Goal: Task Accomplishment & Management: Manage account settings

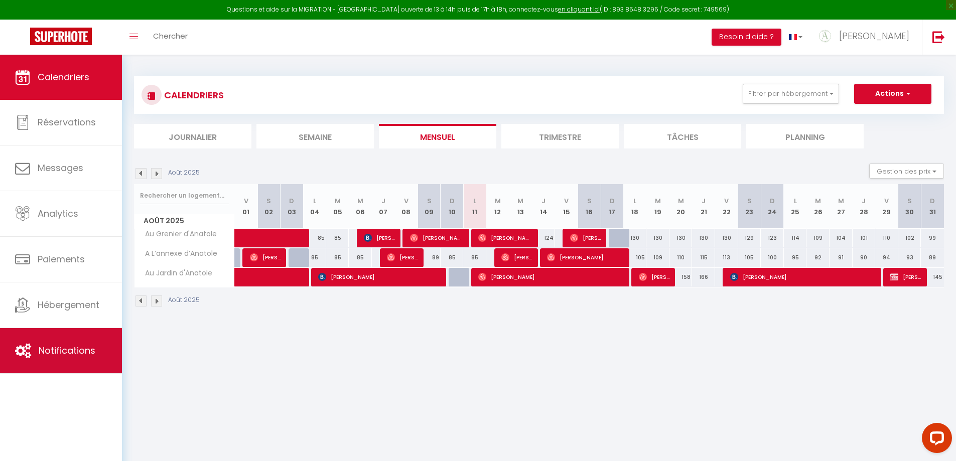
click at [59, 349] on span "Notifications" at bounding box center [67, 350] width 57 height 13
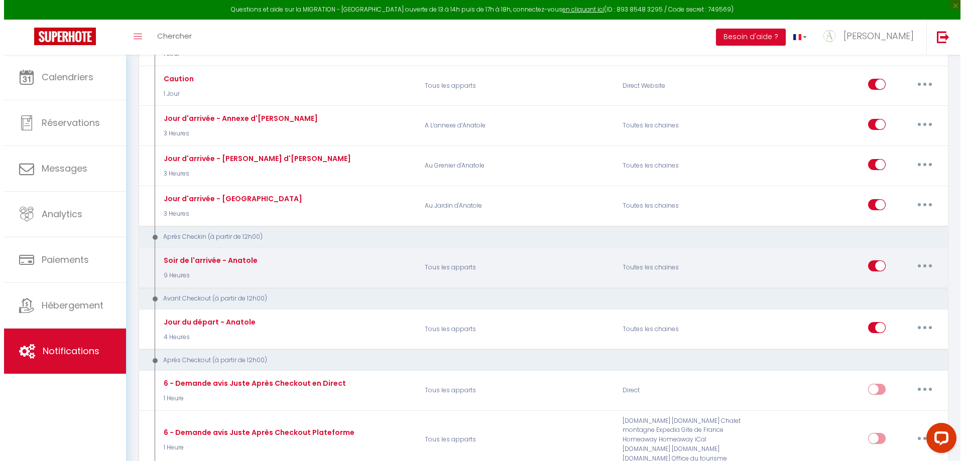
scroll to position [452, 0]
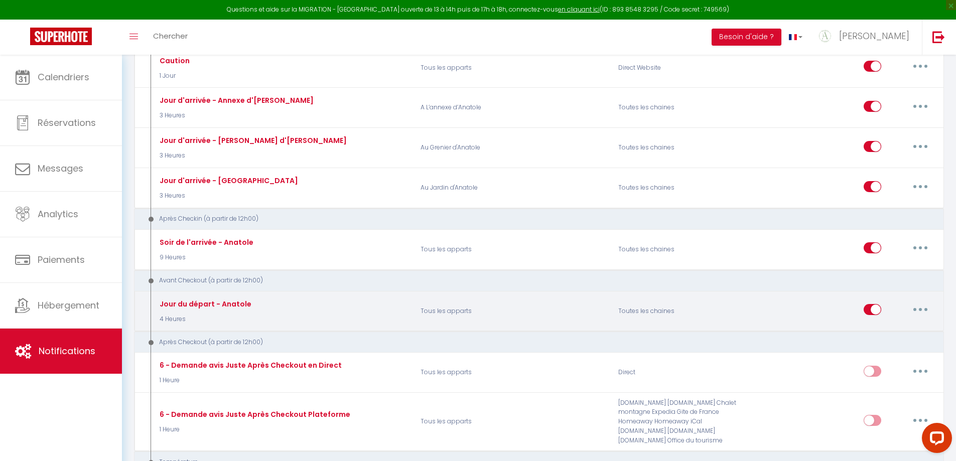
click at [921, 310] on icon "button" at bounding box center [920, 309] width 3 height 3
click at [871, 330] on link "Editer" at bounding box center [894, 332] width 74 height 17
type input "Jour du départ - Anatole"
select select "4"
select select "4 Heures"
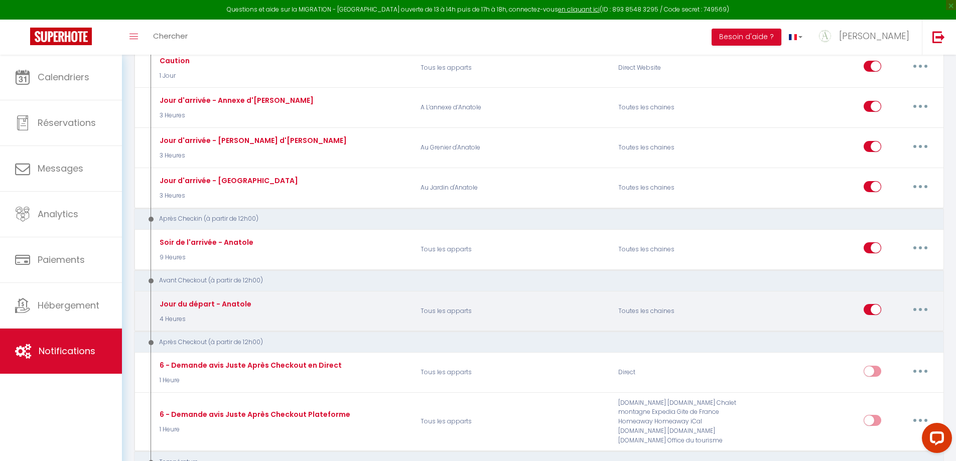
select select "if_booking_is_paid"
checkbox input "true"
checkbox input "false"
radio input "true"
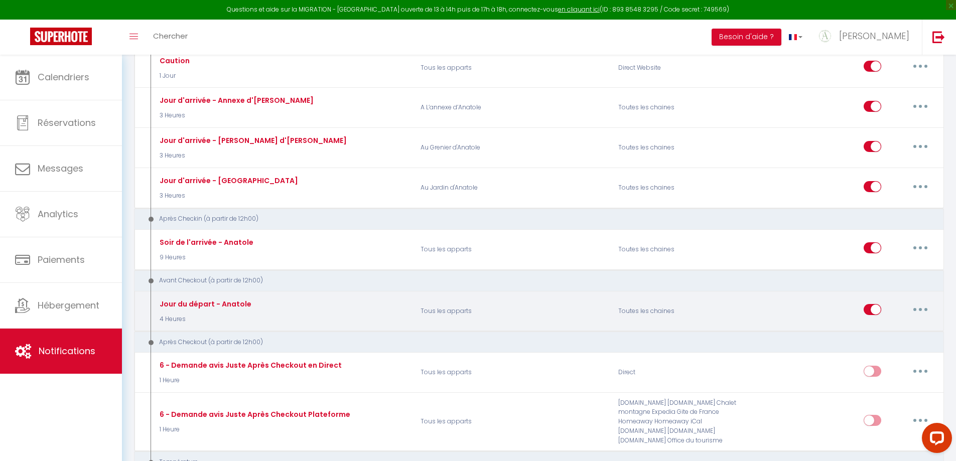
type input "Procédure pour votre départ - [RENTAL:NAME] - [GUEST:FIRST_NAME] [GUEST:NAME]"
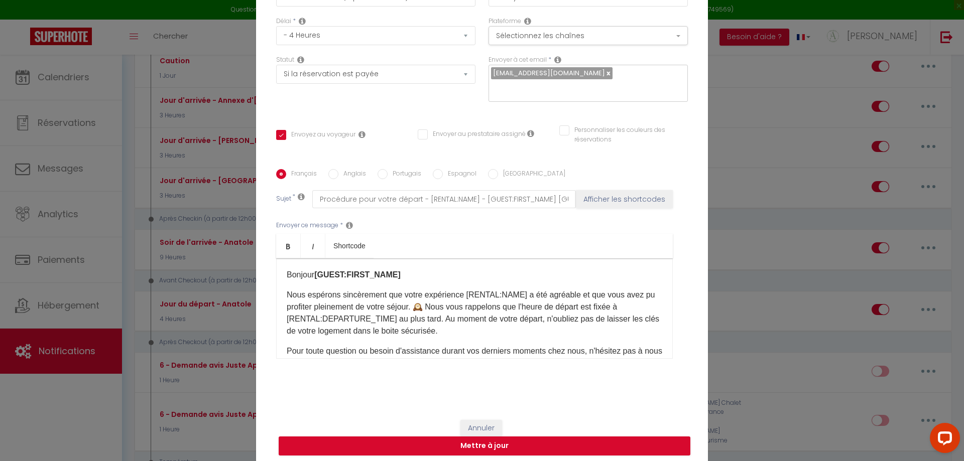
scroll to position [85, 0]
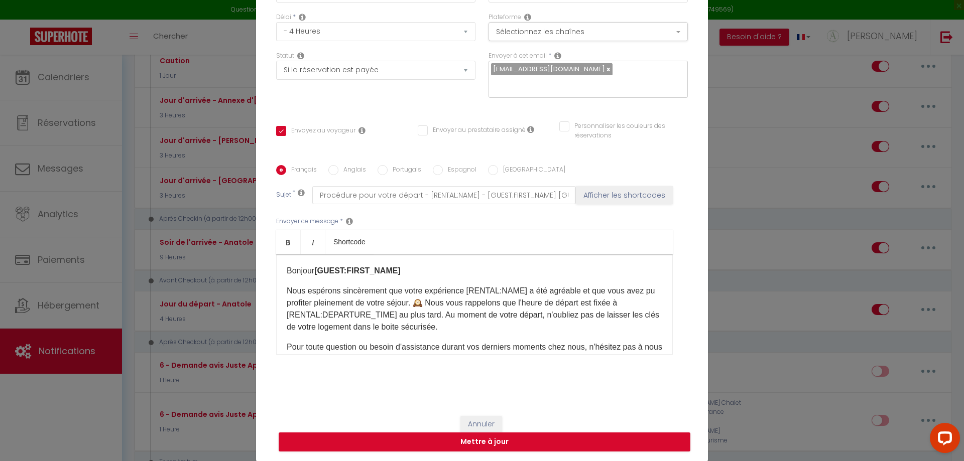
drag, startPoint x: 617, startPoint y: 303, endPoint x: 617, endPoint y: 346, distance: 43.2
click at [617, 307] on p "Nous espérons sincèrement que votre expérience [RENTAL:NAME]​ a été agréable et…" at bounding box center [475, 309] width 376 height 48
drag, startPoint x: 431, startPoint y: 315, endPoint x: 428, endPoint y: 366, distance: 51.8
click at [432, 321] on p "Nous espérons sincèrement que votre expérience [RENTAL:NAME]​ a été agréable et…" at bounding box center [475, 309] width 376 height 48
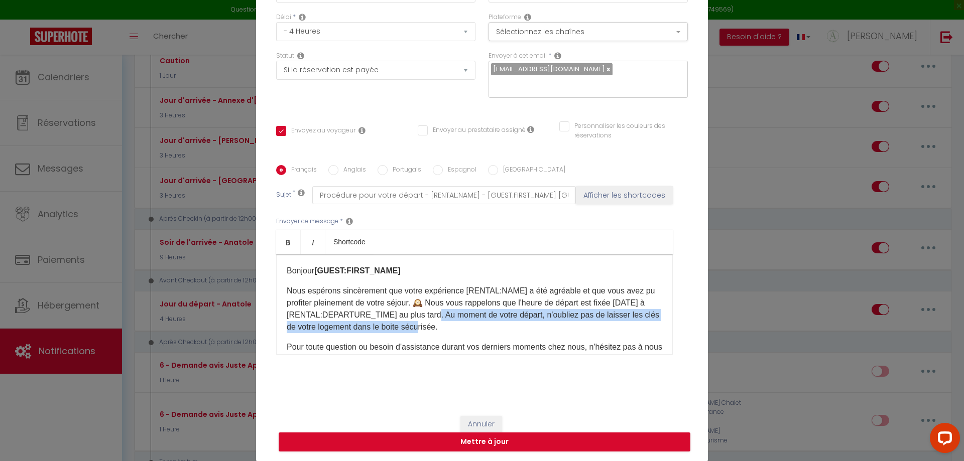
click at [484, 320] on p "Nous espérons sincèrement que votre expérience [RENTAL:NAME]​ a été agréable et…" at bounding box center [475, 309] width 376 height 48
drag, startPoint x: 428, startPoint y: 324, endPoint x: 434, endPoint y: 330, distance: 8.2
click at [428, 326] on p "Nous espérons sincèrement que votre expérience [RENTAL:NAME]​ a été agréable et…" at bounding box center [475, 309] width 376 height 48
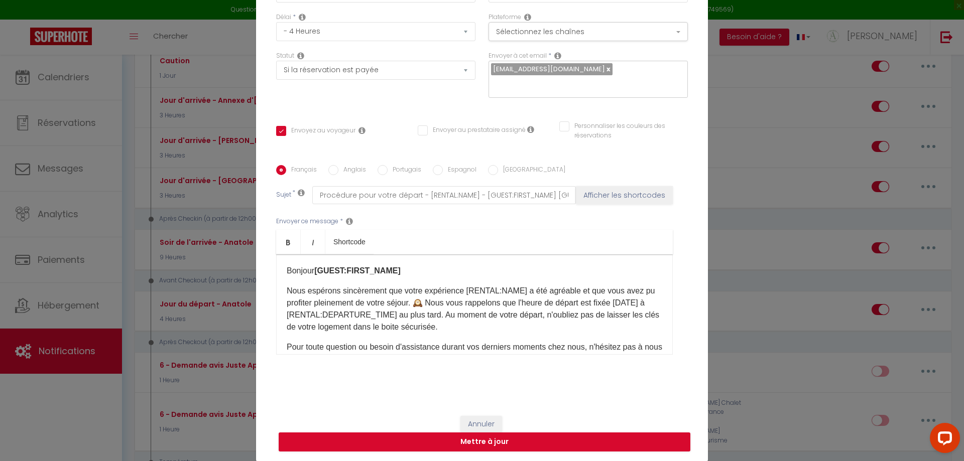
click at [455, 332] on p "Nous espérons sincèrement que votre expérience [RENTAL:NAME]​ a été agréable et…" at bounding box center [475, 309] width 376 height 48
click at [431, 314] on p "Nous espérons sincèrement que votre expérience [RENTAL:NAME]​ a été agréable et…" at bounding box center [475, 309] width 376 height 48
click at [372, 325] on p "Nous espérons sincèrement que votre expérience [RENTAL:NAME]​ a été agréable et…" at bounding box center [475, 309] width 376 height 48
click at [575, 316] on p "Nous espérons sincèrement que votre expérience [RENTAL:NAME]​ a été agréable et…" at bounding box center [475, 309] width 376 height 48
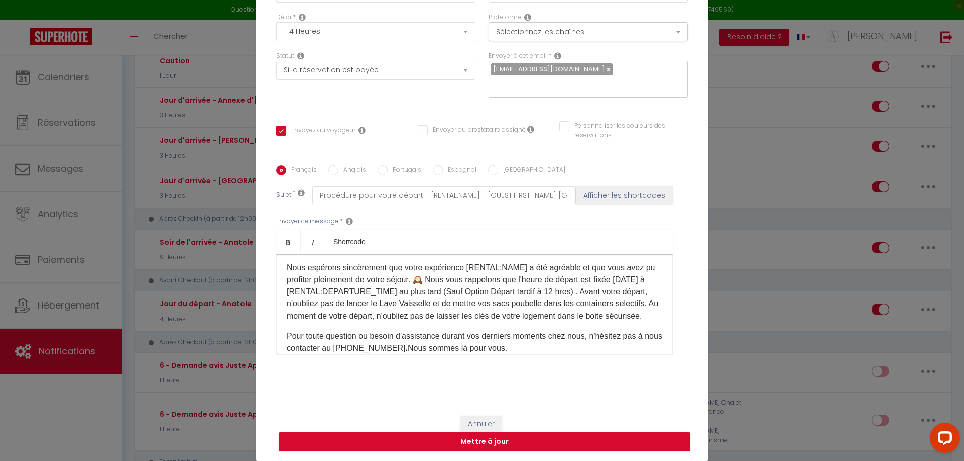
scroll to position [0, 0]
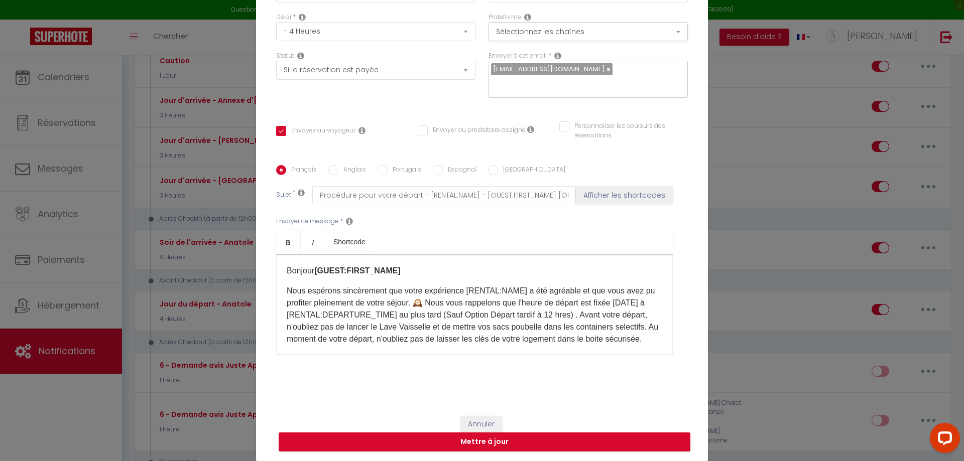
click at [427, 327] on p "Nous espérons sincèrement que votre expérience [RENTAL:NAME]​ a été agréable et…" at bounding box center [475, 315] width 376 height 60
click at [429, 327] on p "Nous espérons sincèrement que votre expérience [RENTAL:NAME]​ a été agréable et…" at bounding box center [475, 315] width 376 height 60
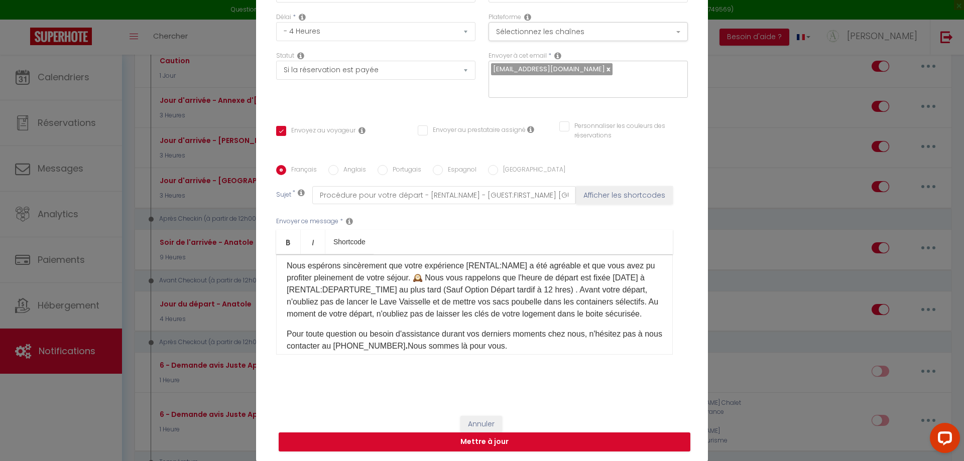
scroll to position [50, 0]
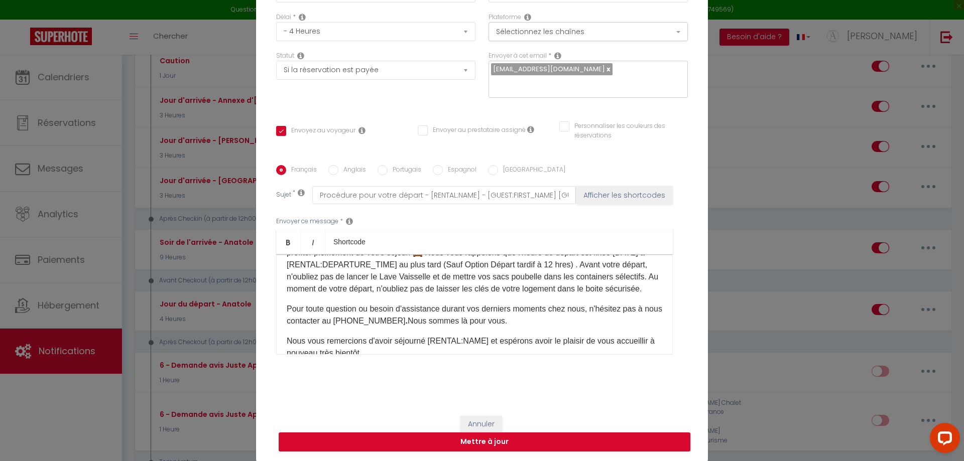
click at [280, 290] on div "Bonjour [GUEST:FIRST_NAME]​ Nous espérons sincèrement que votre expérience [REN…" at bounding box center [474, 305] width 397 height 100
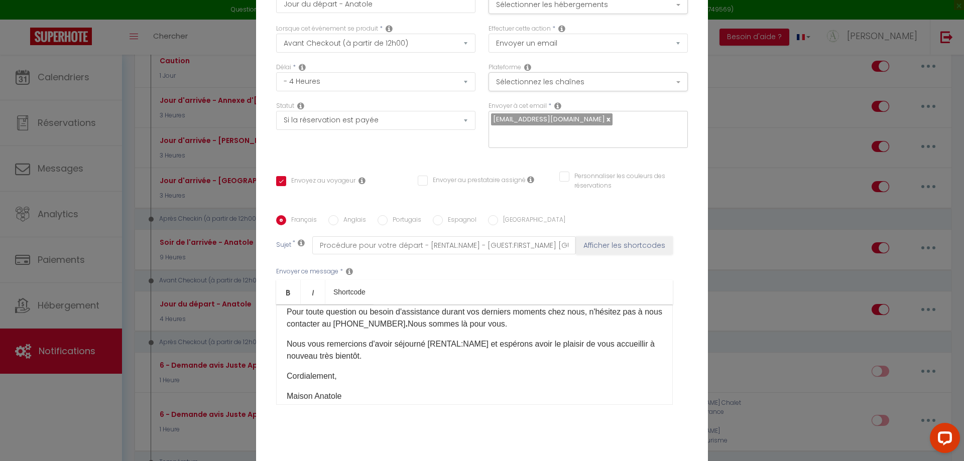
scroll to position [0, 0]
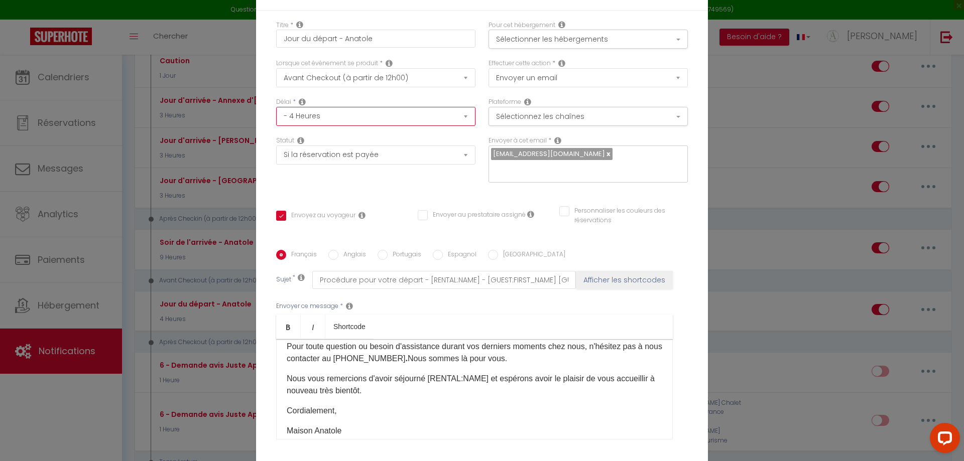
click at [316, 115] on select "Immédiat - 10 Minutes - 1 Heure - 2 Heures - 3 Heures - 4 Heures - 5 Heures - 6…" at bounding box center [375, 116] width 199 height 19
select select "18 Heures"
click at [276, 107] on select "Immédiat - 10 Minutes - 1 Heure - 2 Heures - 3 Heures - 4 Heures - 5 Heures - 6…" at bounding box center [375, 116] width 199 height 19
checkbox input "true"
checkbox input "false"
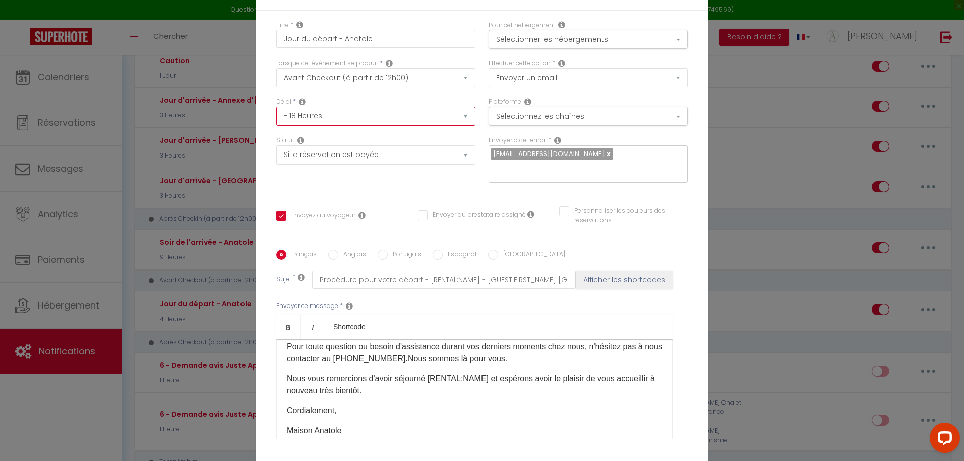
checkbox input "false"
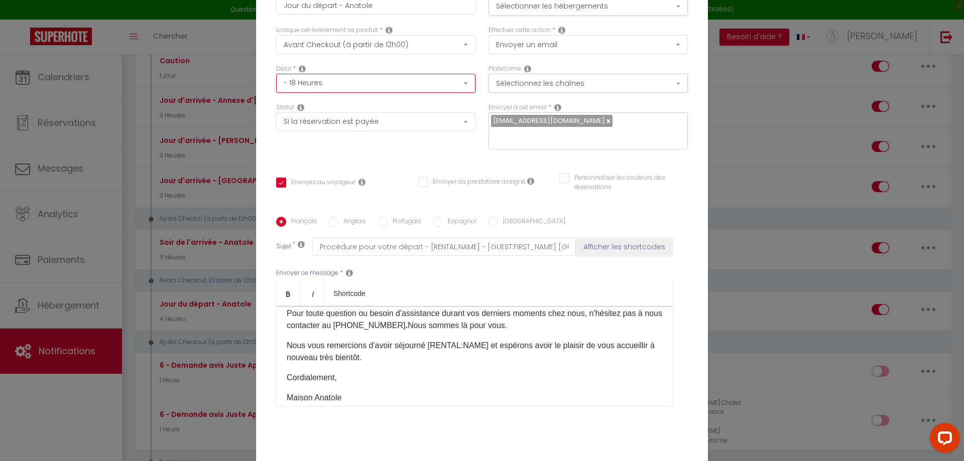
scroll to position [85, 0]
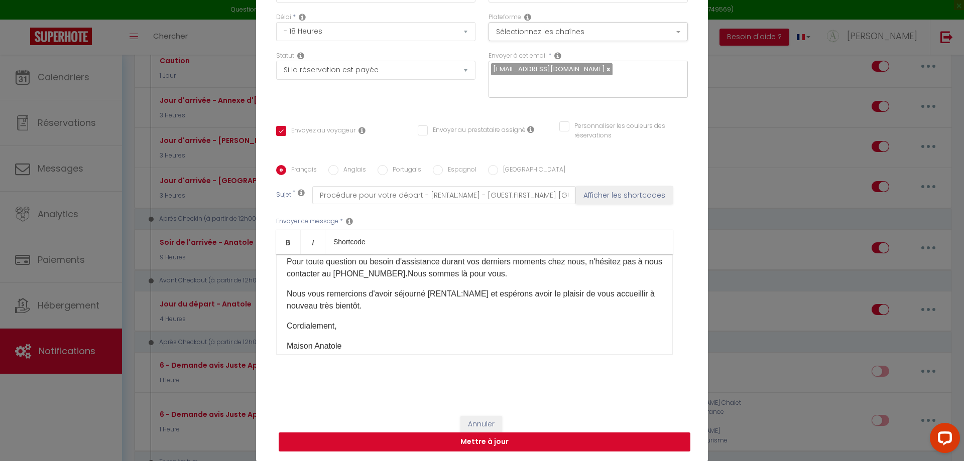
click at [481, 442] on button "Mettre à jour" at bounding box center [485, 442] width 412 height 19
checkbox input "true"
checkbox input "false"
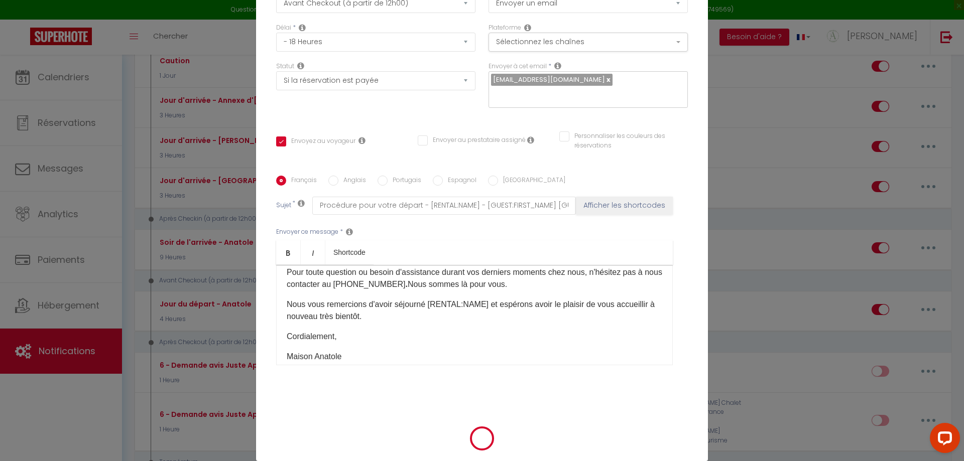
scroll to position [80, 0]
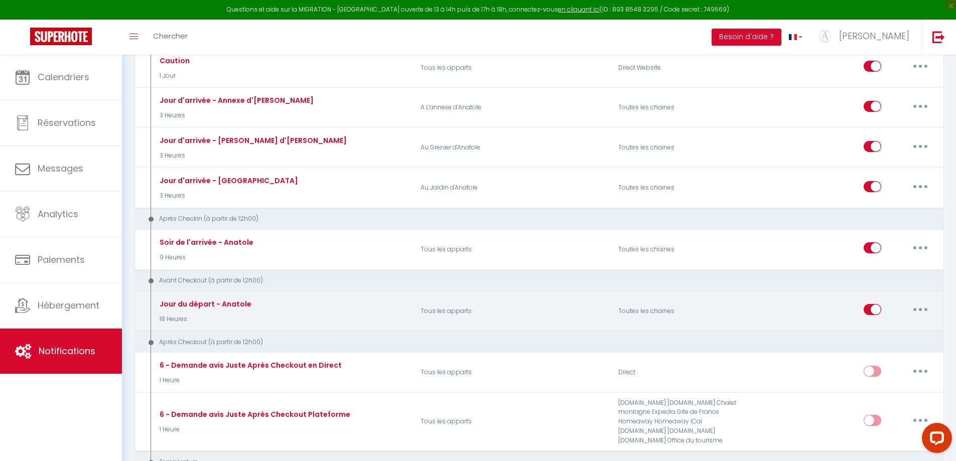
click at [917, 309] on button "button" at bounding box center [921, 310] width 28 height 16
click at [867, 331] on link "Editer" at bounding box center [894, 332] width 74 height 17
type input "Jour du départ - Anatole"
select select "4"
select select "18 Heures"
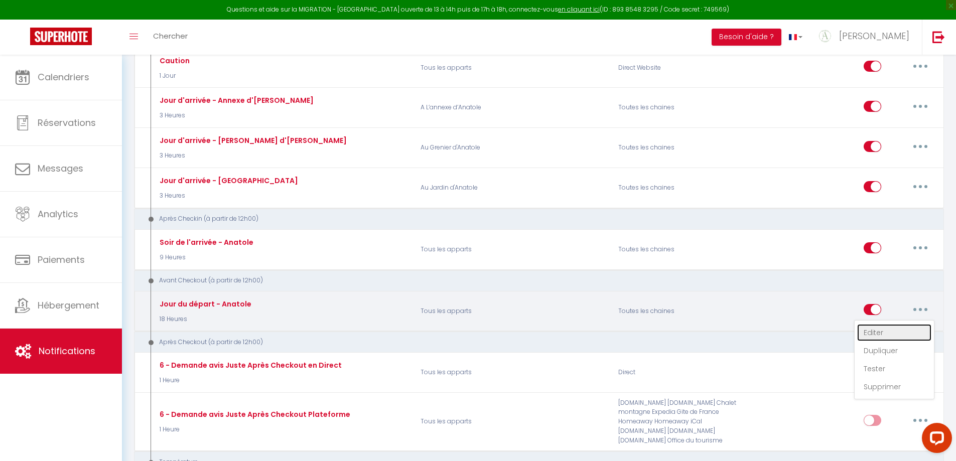
select select "if_booking_is_paid"
checkbox input "true"
checkbox input "false"
radio input "true"
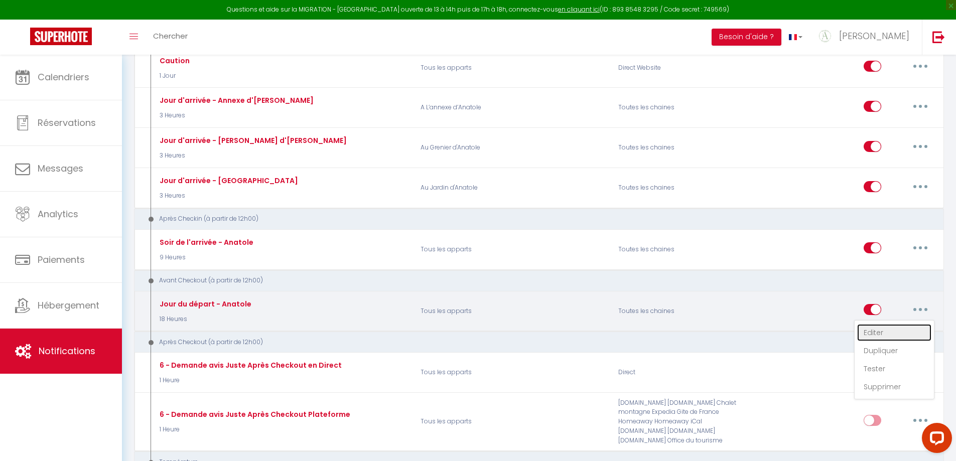
type input "Procédure pour votre départ - [RENTAL:NAME] - [GUEST:FIRST_NAME] [GUEST:NAME]"
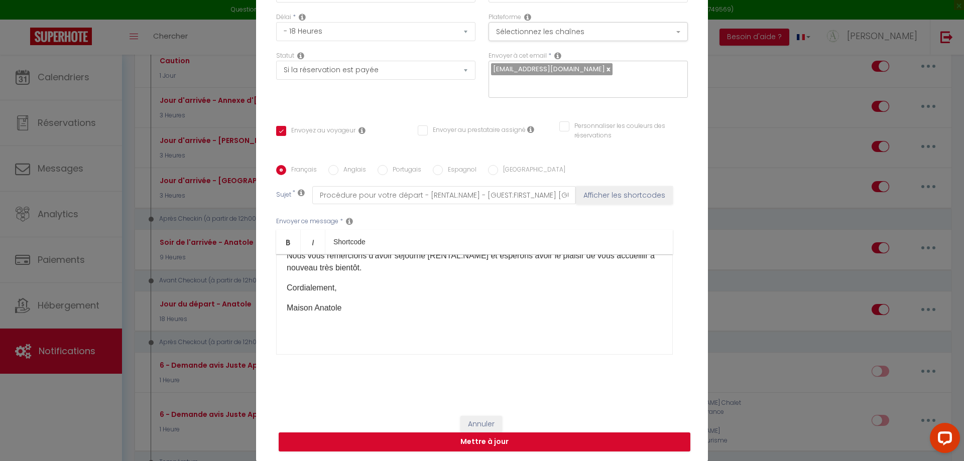
scroll to position [0, 0]
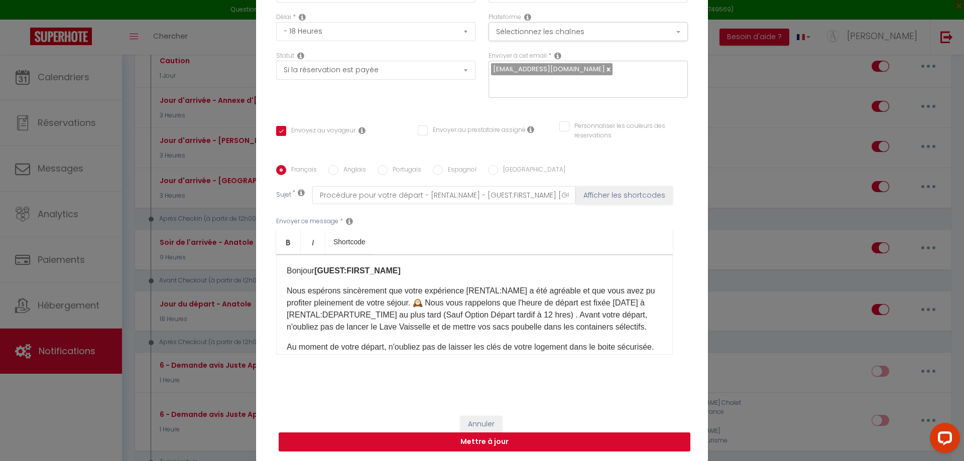
click at [476, 441] on button "Mettre à jour" at bounding box center [485, 442] width 412 height 19
checkbox input "true"
checkbox input "false"
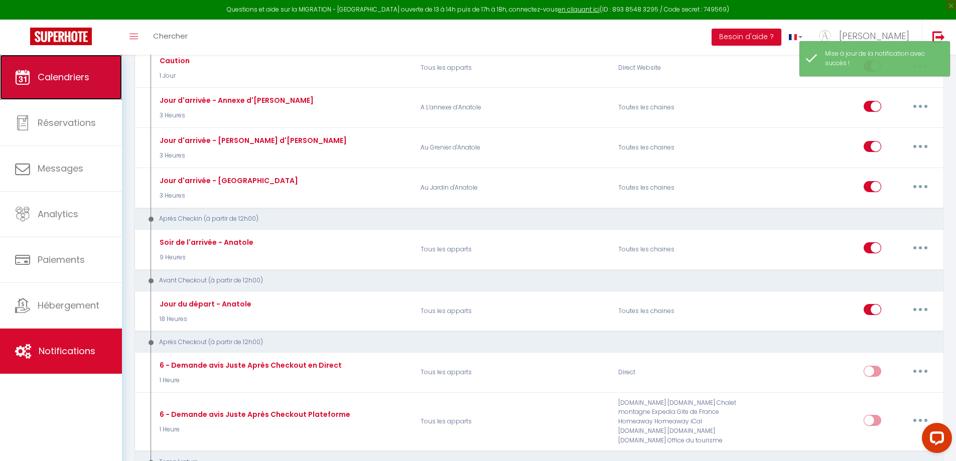
click at [78, 78] on span "Calendriers" at bounding box center [64, 77] width 52 height 13
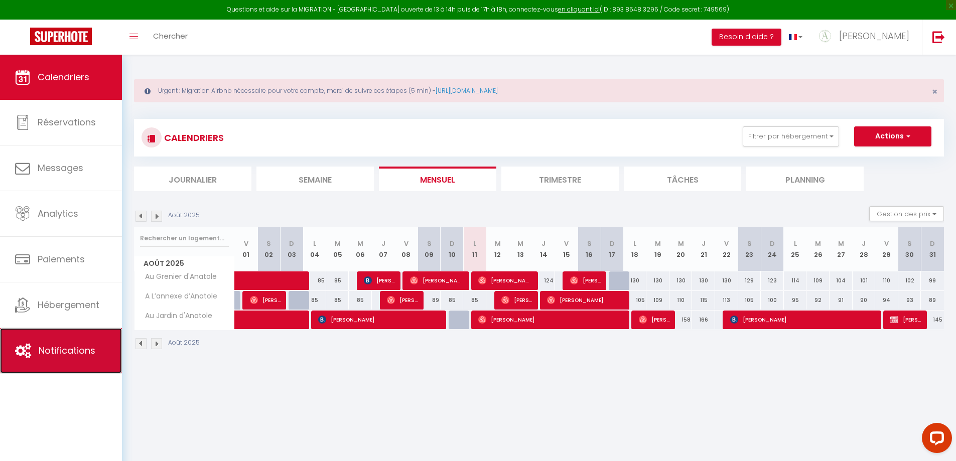
click at [65, 354] on span "Notifications" at bounding box center [67, 350] width 57 height 13
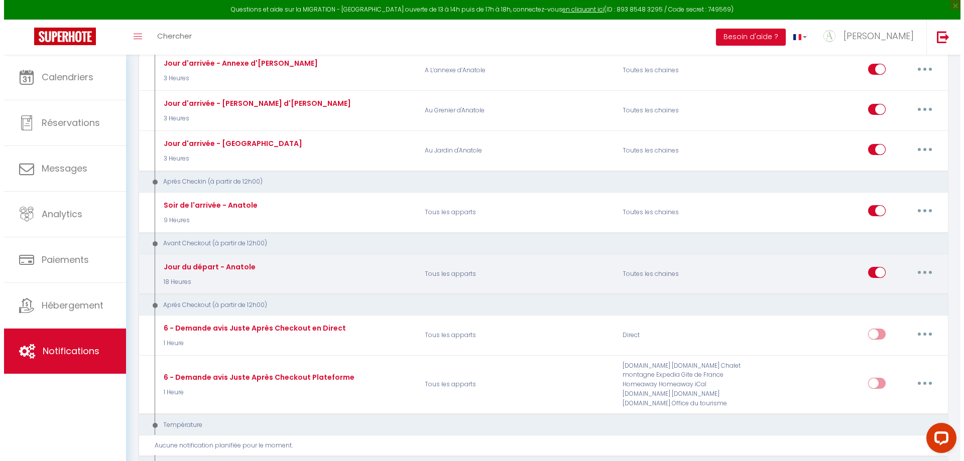
scroll to position [502, 0]
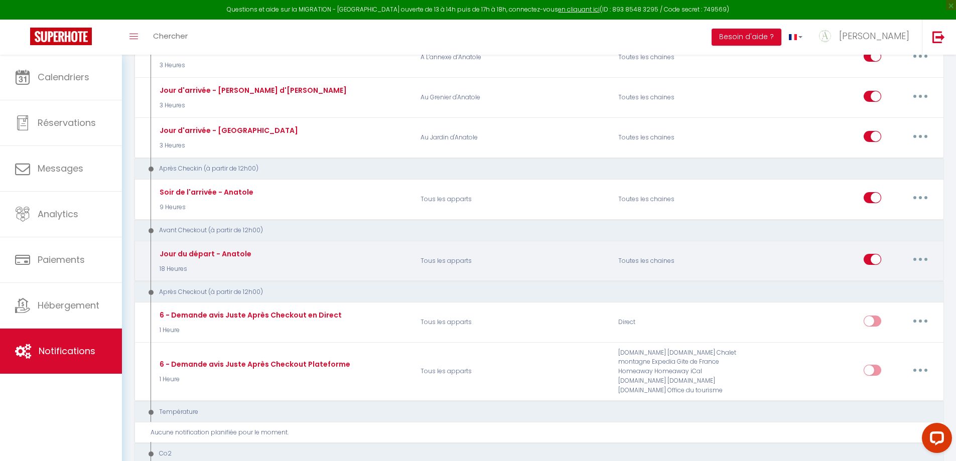
click at [917, 261] on button "button" at bounding box center [921, 260] width 28 height 16
click at [873, 282] on link "Editer" at bounding box center [894, 282] width 74 height 17
type input "Jour du départ - Anatole"
select select "4"
select select "18 Heures"
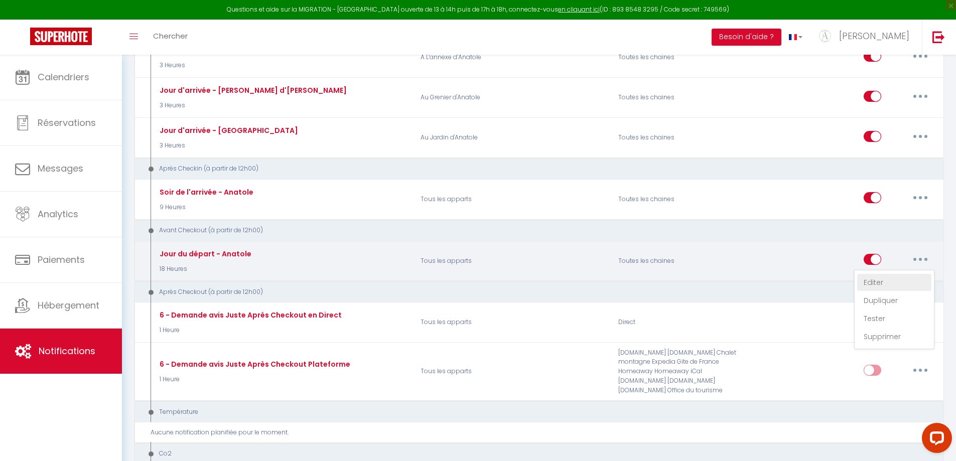
select select "if_booking_is_paid"
checkbox input "true"
checkbox input "false"
radio input "true"
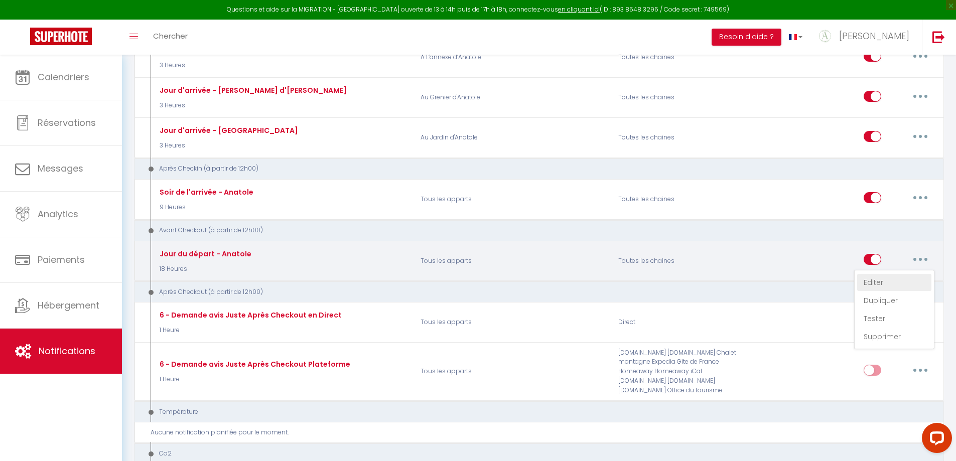
type input "Procédure pour votre départ - [RENTAL:NAME] - [GUEST:FIRST_NAME] [GUEST:NAME]"
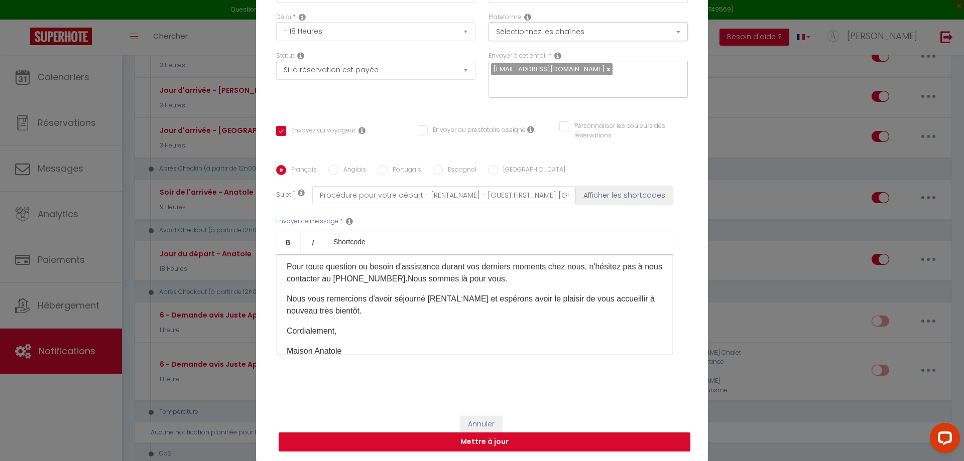
scroll to position [50, 0]
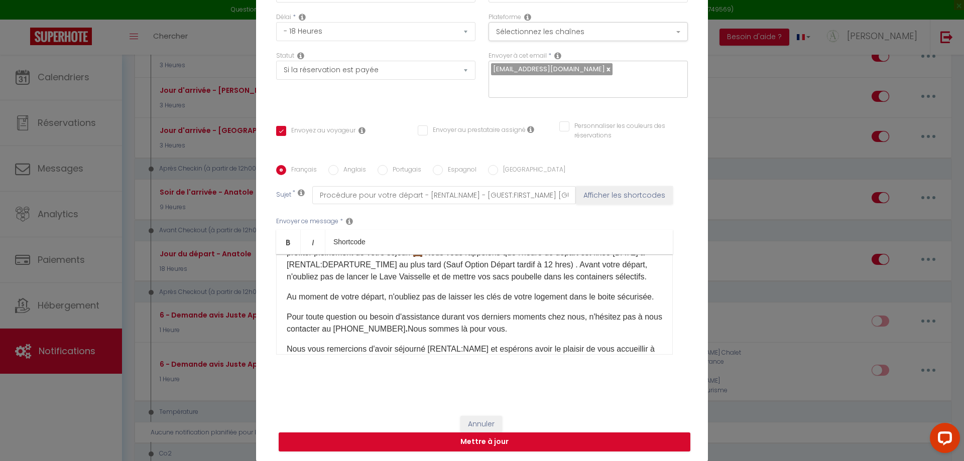
click at [426, 277] on p "Nous espérons sincèrement que votre expérience [RENTAL:NAME]​ a été agréable et…" at bounding box center [475, 259] width 376 height 48
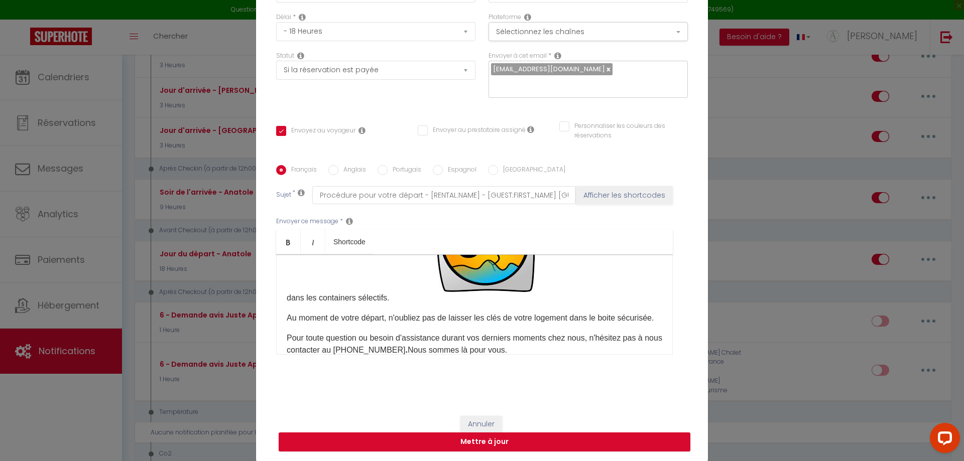
scroll to position [151, 0]
click at [485, 278] on img "​" at bounding box center [483, 231] width 105 height 121
click at [417, 324] on button "Cancel" at bounding box center [420, 325] width 46 height 20
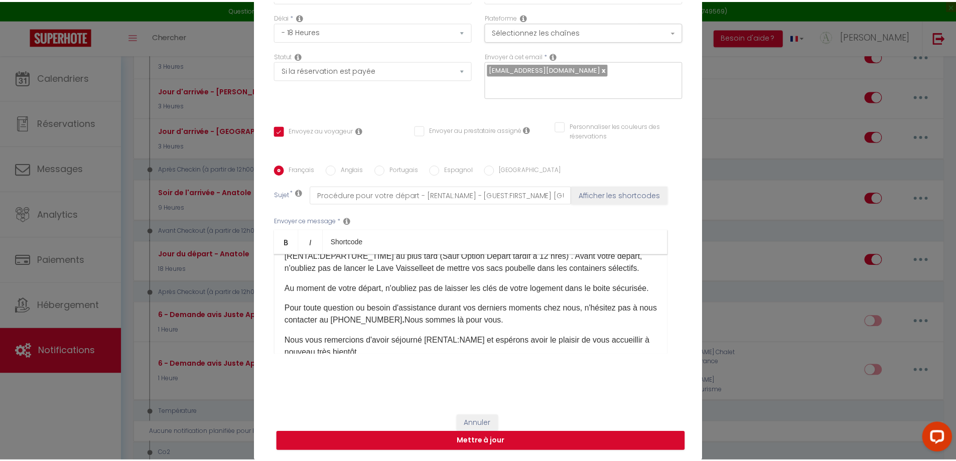
scroll to position [117, 0]
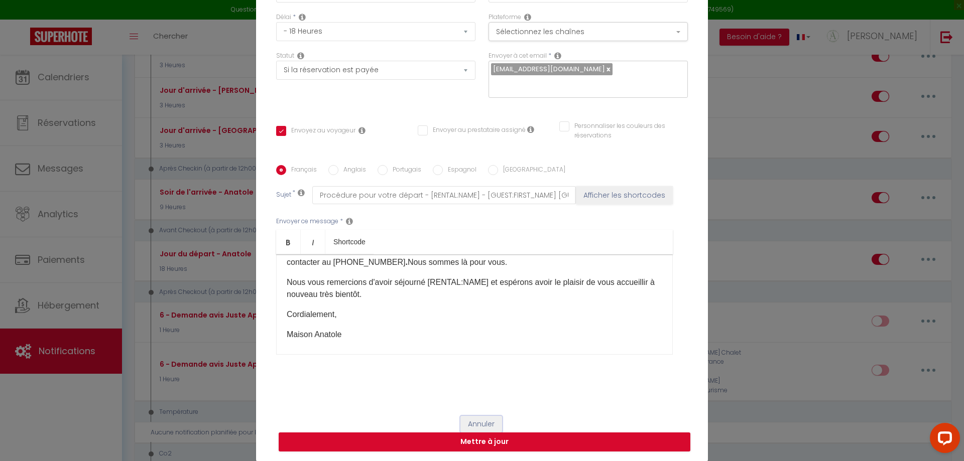
click at [472, 425] on button "Annuler" at bounding box center [481, 424] width 42 height 17
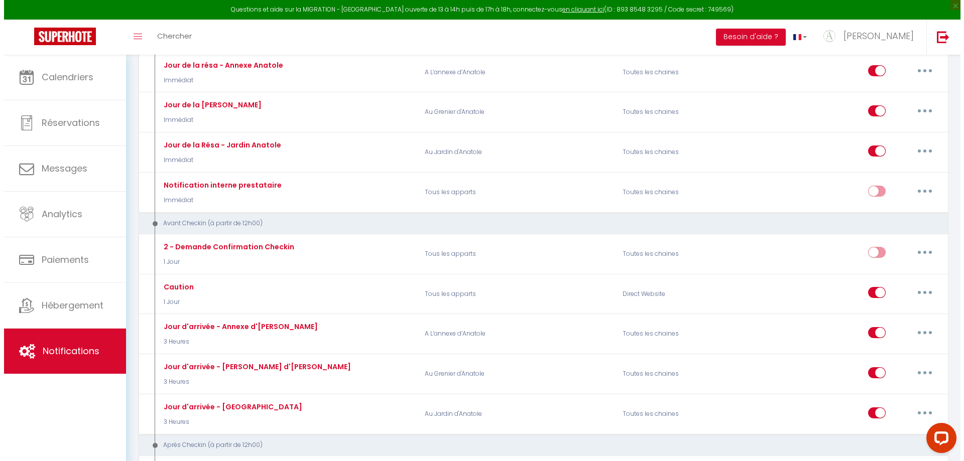
scroll to position [201, 0]
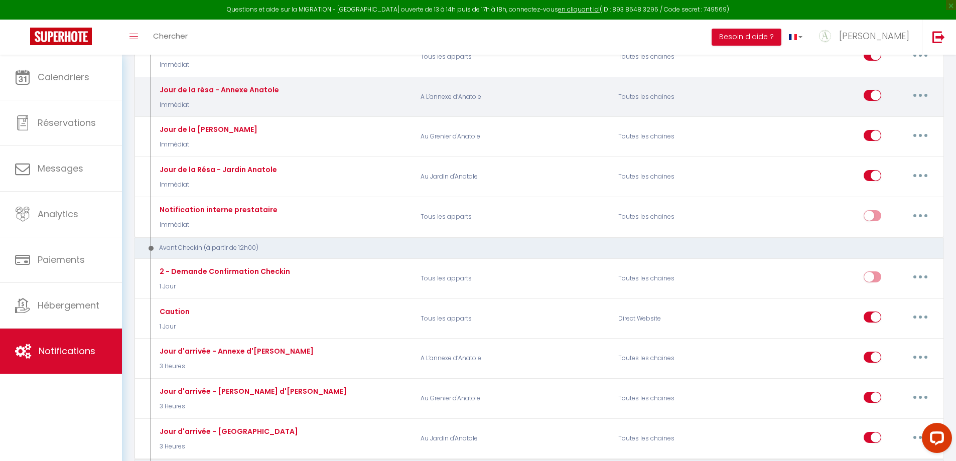
drag, startPoint x: 922, startPoint y: 92, endPoint x: 916, endPoint y: 93, distance: 6.6
click at [920, 93] on button "button" at bounding box center [921, 95] width 28 height 16
click at [877, 116] on link "Editer" at bounding box center [894, 118] width 74 height 17
type input "Jour de la résa - Annexe Anatole"
select select "1"
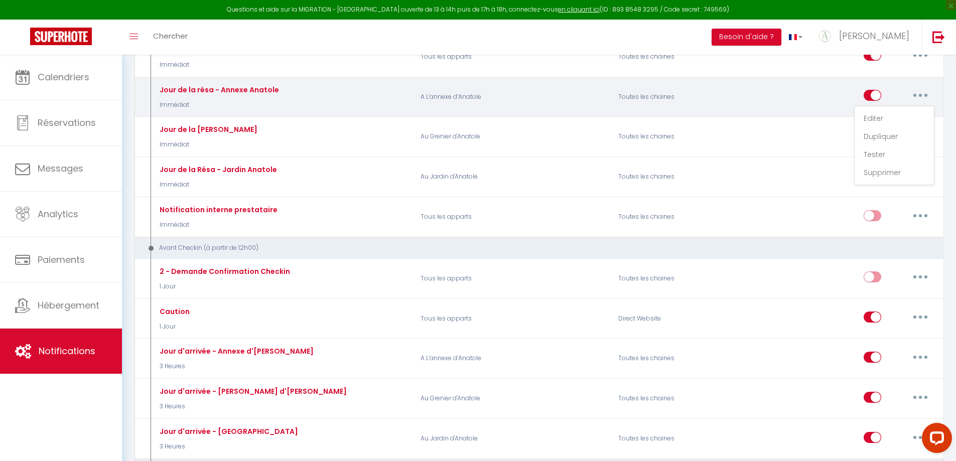
select select "Immédiat"
checkbox input "true"
checkbox input "false"
type input "Votre arrivée [RENTAL:NAME]"
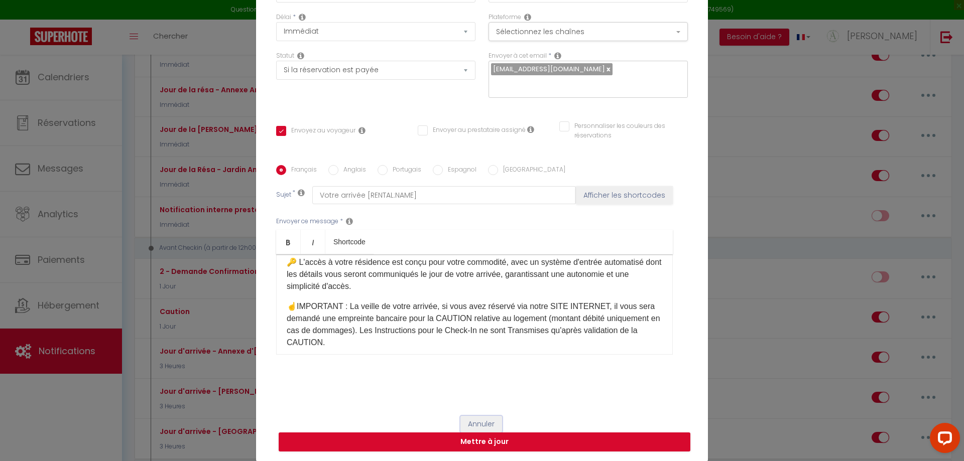
click at [477, 420] on button "Annuler" at bounding box center [481, 424] width 42 height 17
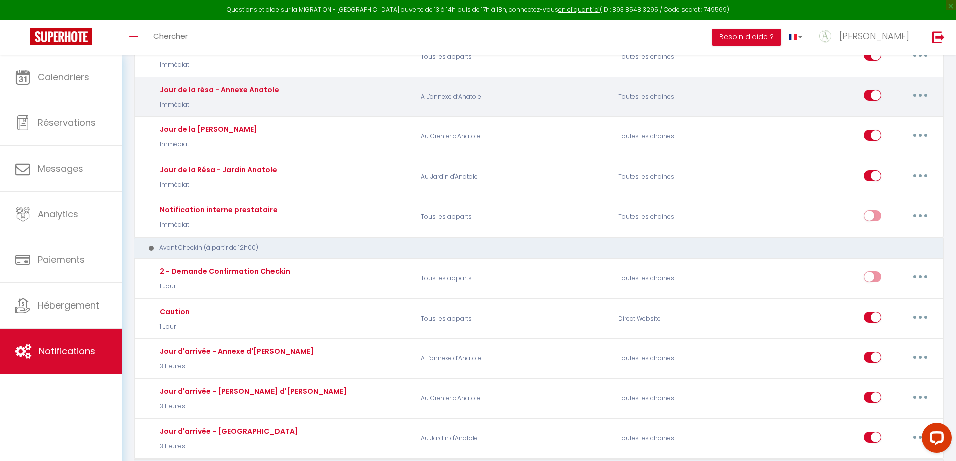
click at [914, 96] on button "button" at bounding box center [921, 95] width 28 height 16
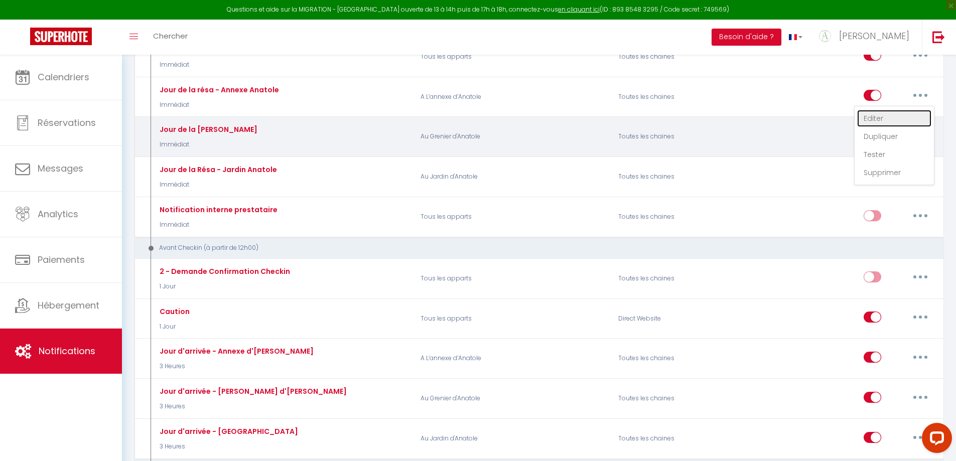
drag, startPoint x: 875, startPoint y: 119, endPoint x: 863, endPoint y: 119, distance: 12.1
click at [874, 119] on link "Editer" at bounding box center [894, 118] width 74 height 17
checkbox input "true"
checkbox input "false"
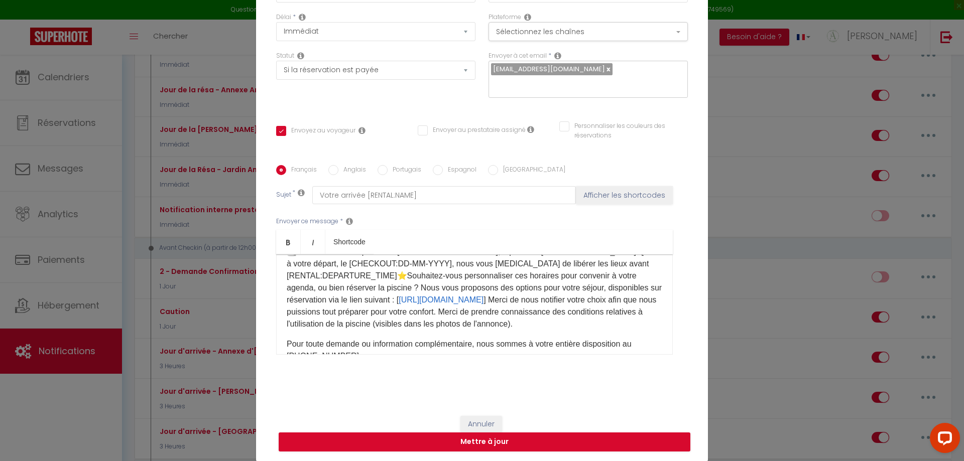
scroll to position [251, 0]
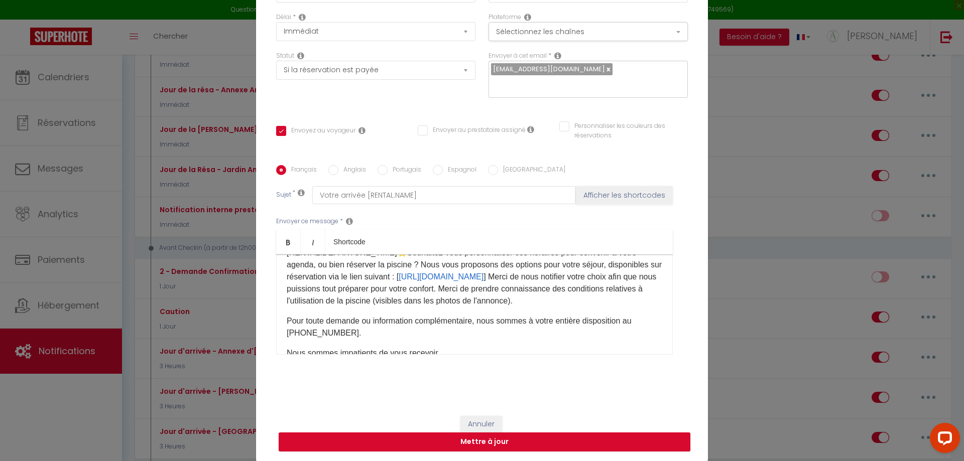
drag, startPoint x: 315, startPoint y: 313, endPoint x: 312, endPoint y: 340, distance: 27.3
click at [315, 307] on p "📆 Votre arrivée est prévue le [CHECKING:DD-MM-YYYY]​, à partir de [RENTAL:ARRIV…" at bounding box center [475, 265] width 376 height 84
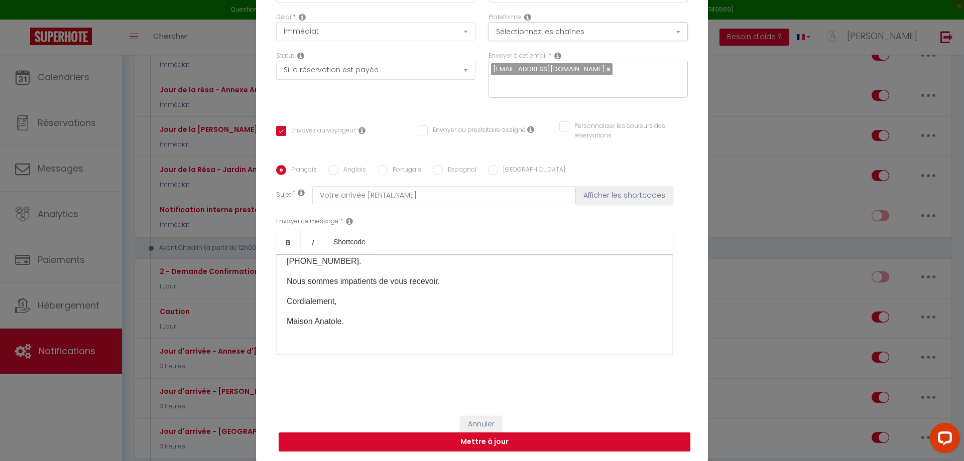
scroll to position [340, 0]
click at [479, 442] on button "Mettre à jour" at bounding box center [485, 442] width 412 height 19
checkbox input "true"
checkbox input "false"
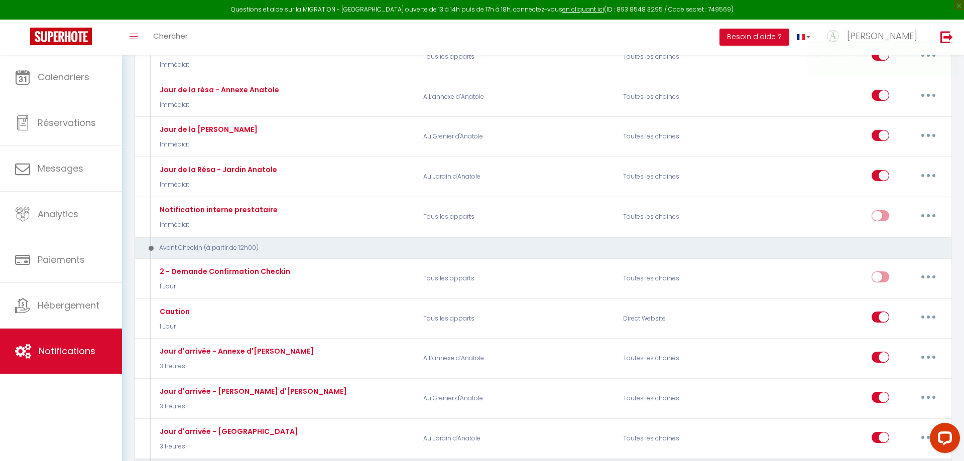
scroll to position [0, 0]
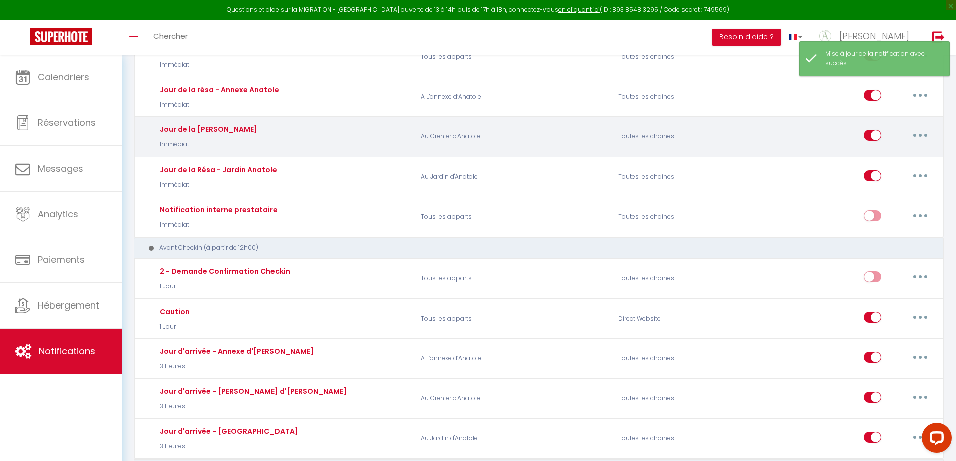
click at [913, 137] on button "button" at bounding box center [921, 136] width 28 height 16
click at [870, 159] on link "Editer" at bounding box center [894, 158] width 74 height 17
type input "Jour de la [PERSON_NAME]"
select select "Immédiat"
select select "if_booking_is_paid"
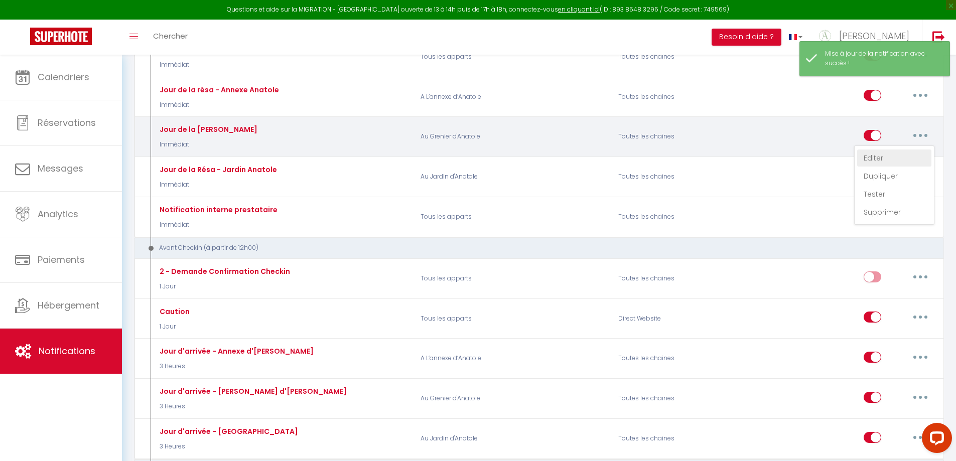
checkbox input "true"
checkbox input "false"
radio input "true"
type input "Votre arrivée [RENTAL:NAME]"
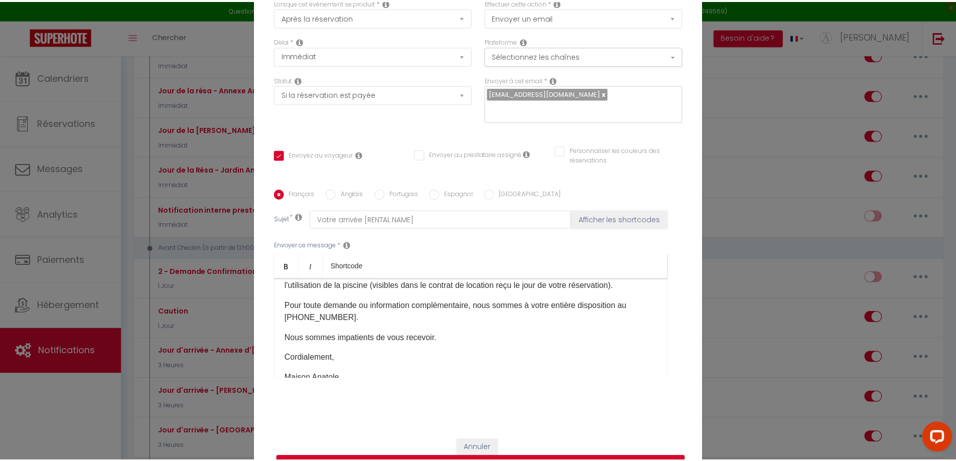
scroll to position [85, 0]
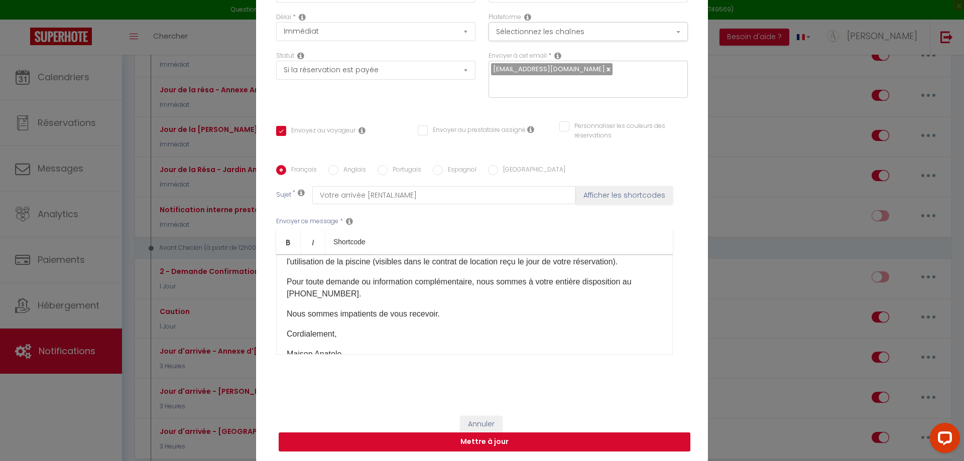
click at [474, 443] on button "Mettre à jour" at bounding box center [485, 442] width 412 height 19
checkbox input "true"
checkbox input "false"
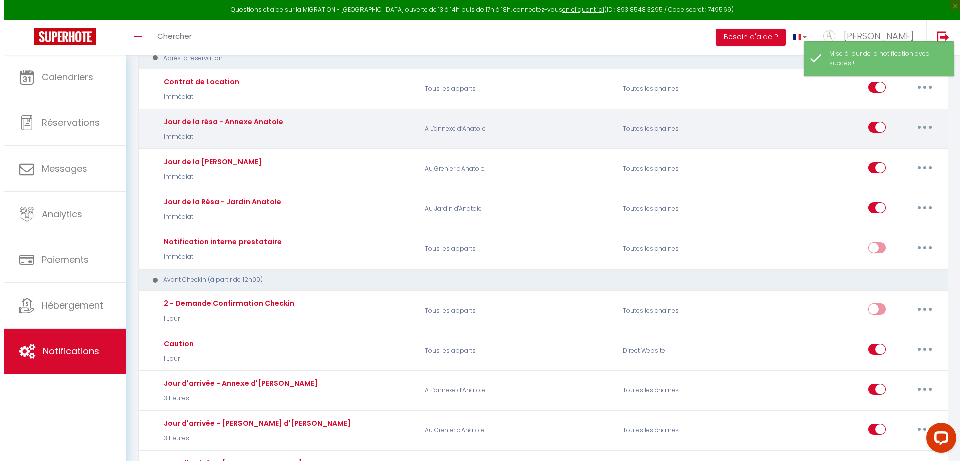
scroll to position [151, 0]
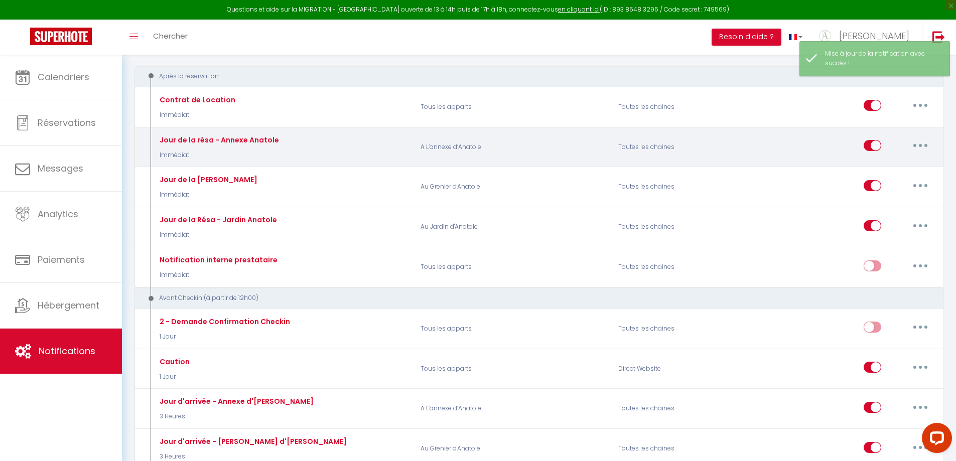
click at [912, 146] on button "button" at bounding box center [921, 146] width 28 height 16
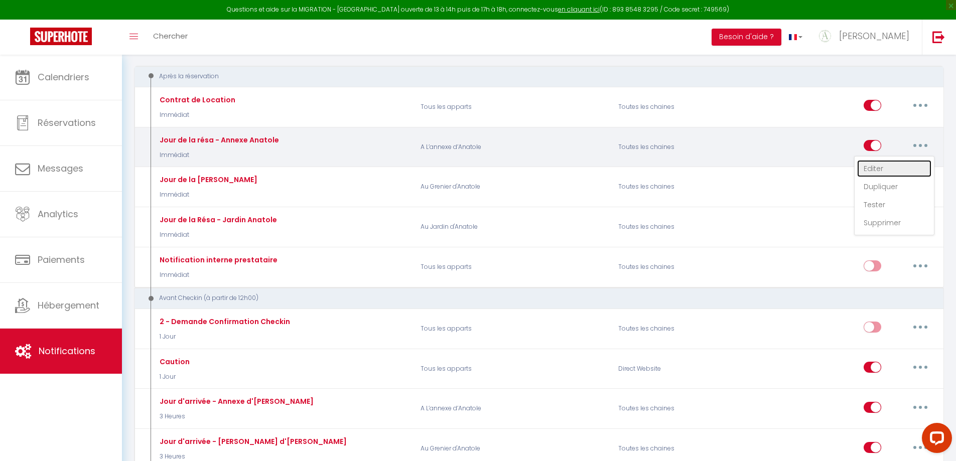
click at [875, 169] on link "Editer" at bounding box center [894, 168] width 74 height 17
type input "Jour de la résa - Annexe Anatole"
select select "Immédiat"
select select "if_booking_is_paid"
checkbox input "true"
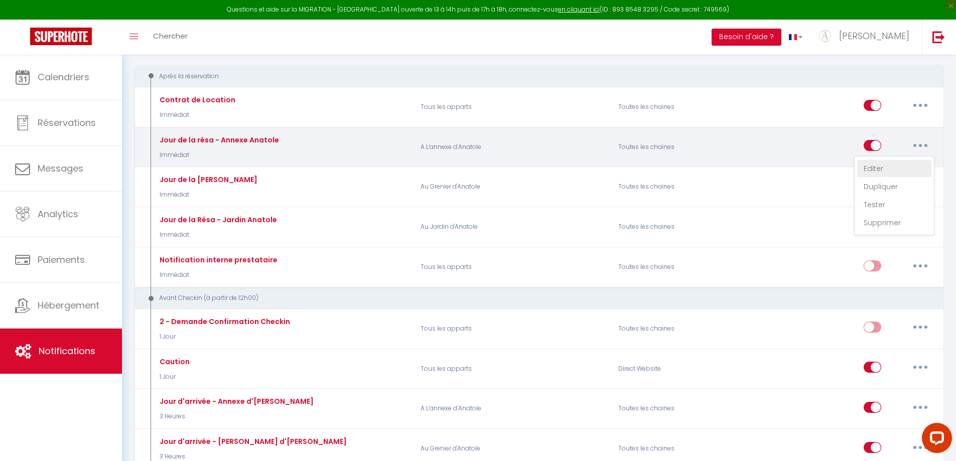
checkbox input "false"
radio input "true"
type input "Votre arrivée [RENTAL:NAME]"
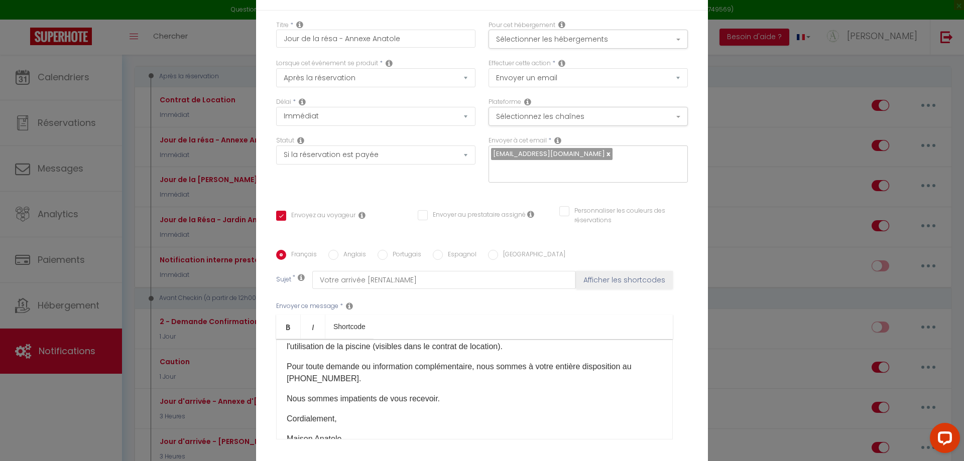
scroll to position [240, 0]
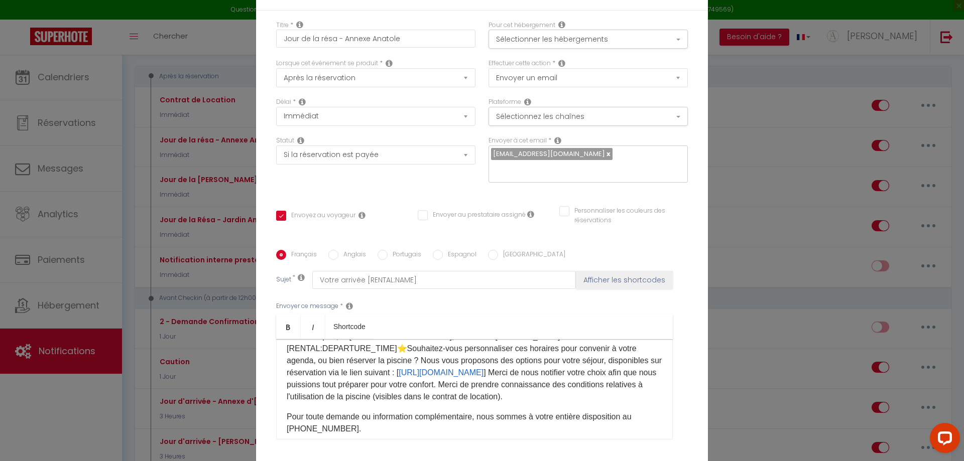
drag, startPoint x: 312, startPoint y: 328, endPoint x: 315, endPoint y: 362, distance: 34.3
click at [311, 333] on p "📆 Votre arrivée est prévue le [CHECKING:DD-MM-YYYY]​, à partir de [RENTAL:ARRIV…" at bounding box center [475, 361] width 376 height 84
checkbox input "true"
checkbox input "false"
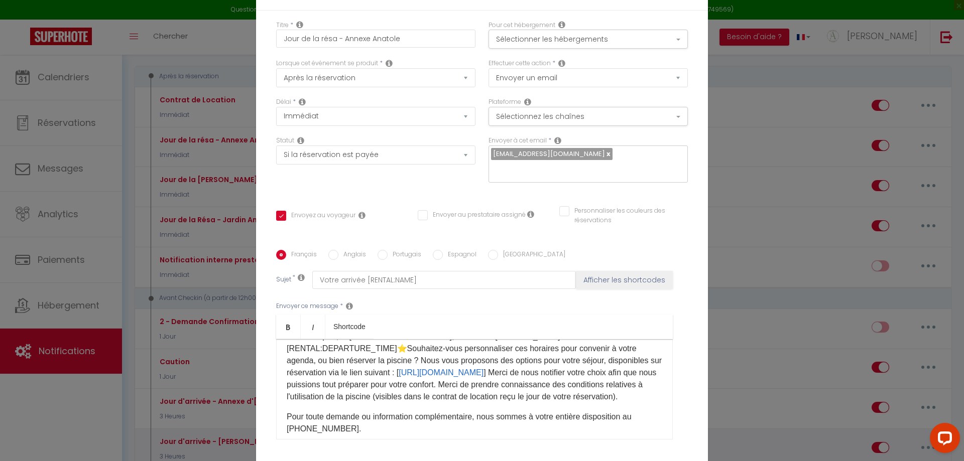
checkbox input "false"
select select
checkbox input "false"
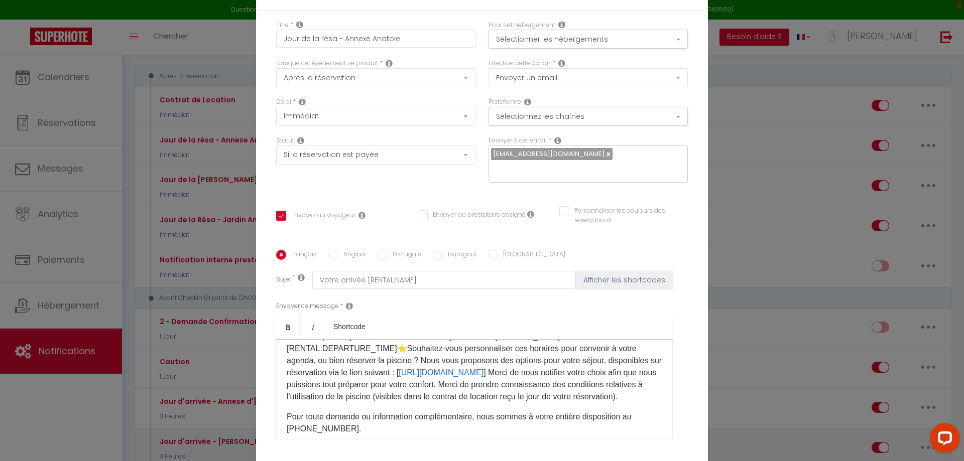
checkbox input "false"
radio input "false"
select select
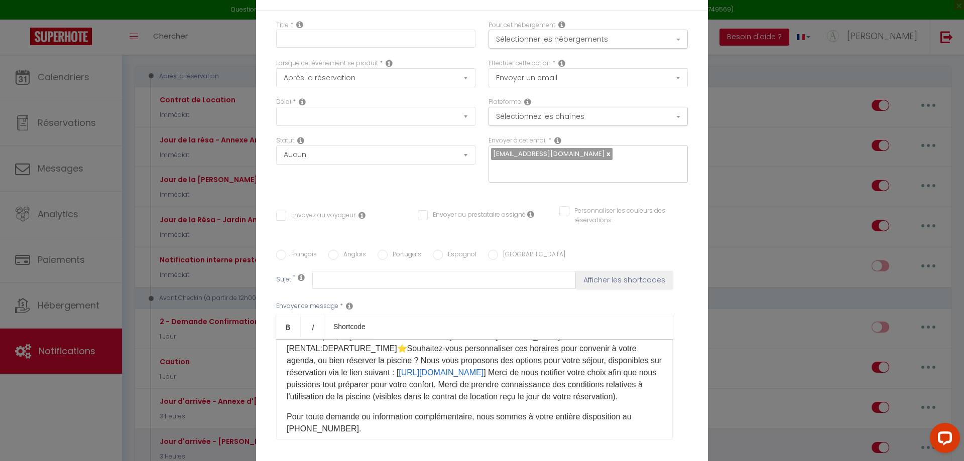
checkbox input "false"
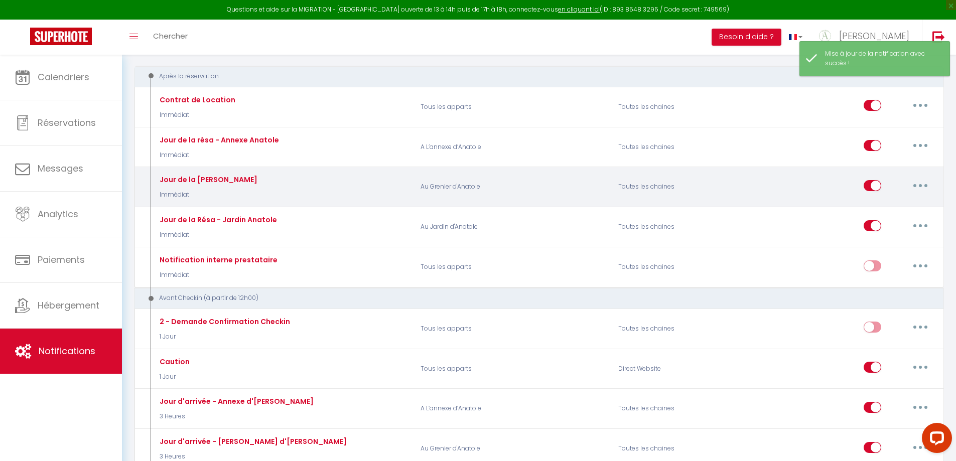
click at [918, 186] on button "button" at bounding box center [921, 186] width 28 height 16
click at [870, 206] on link "Editer" at bounding box center [894, 208] width 74 height 17
type input "Jour de la [PERSON_NAME]"
select select "Immédiat"
select select "if_booking_is_paid"
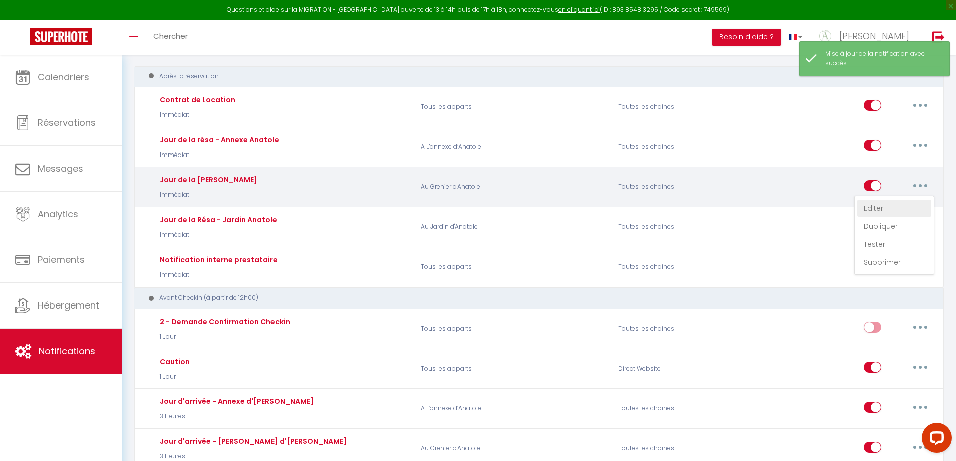
checkbox input "true"
checkbox input "false"
radio input "true"
type input "Votre arrivée [RENTAL:NAME]"
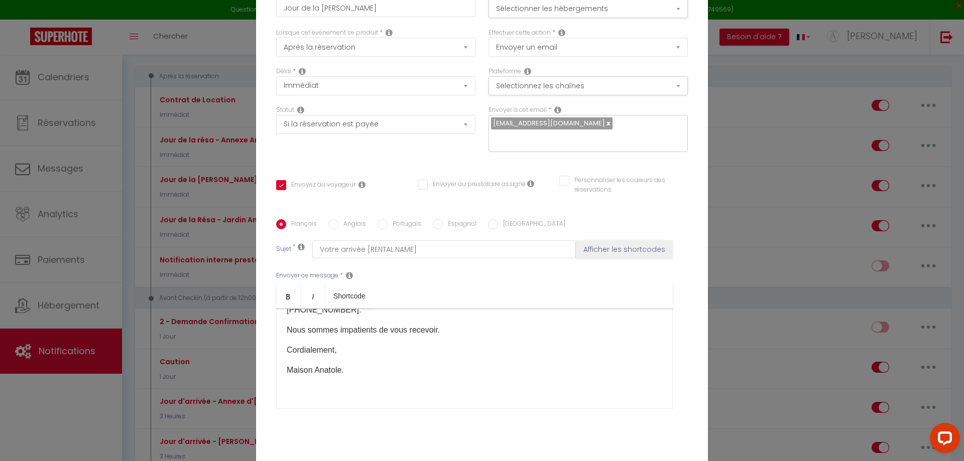
scroll to position [85, 0]
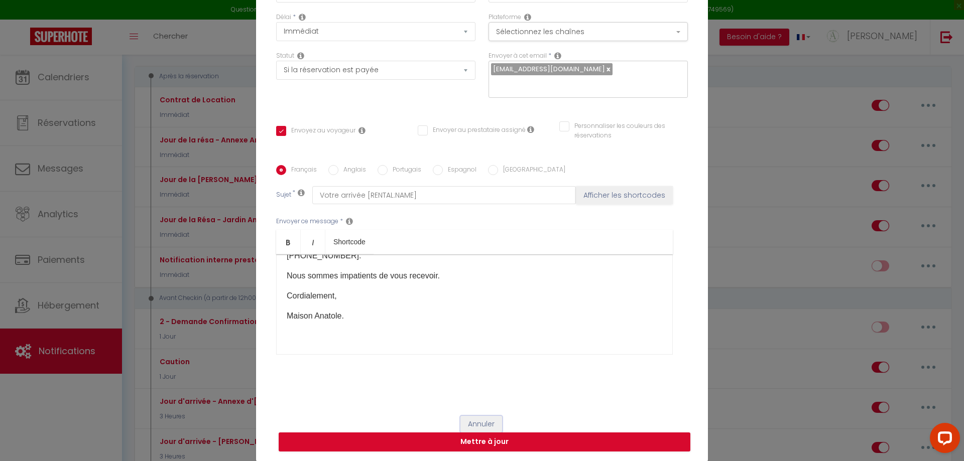
click at [472, 421] on button "Annuler" at bounding box center [481, 424] width 42 height 17
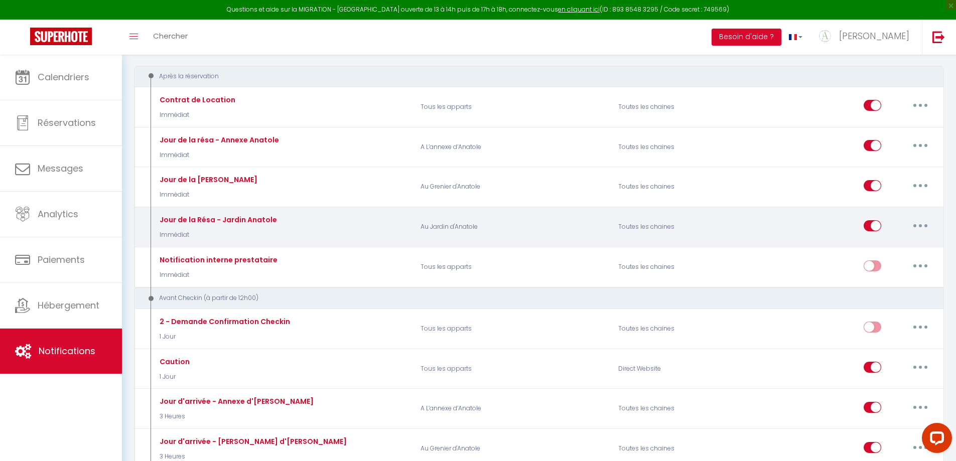
click at [920, 225] on icon "button" at bounding box center [920, 225] width 3 height 3
click at [881, 248] on link "Editer" at bounding box center [894, 248] width 74 height 17
type input "Jour de la Résa - Jardin Anatole"
checkbox input "true"
checkbox input "false"
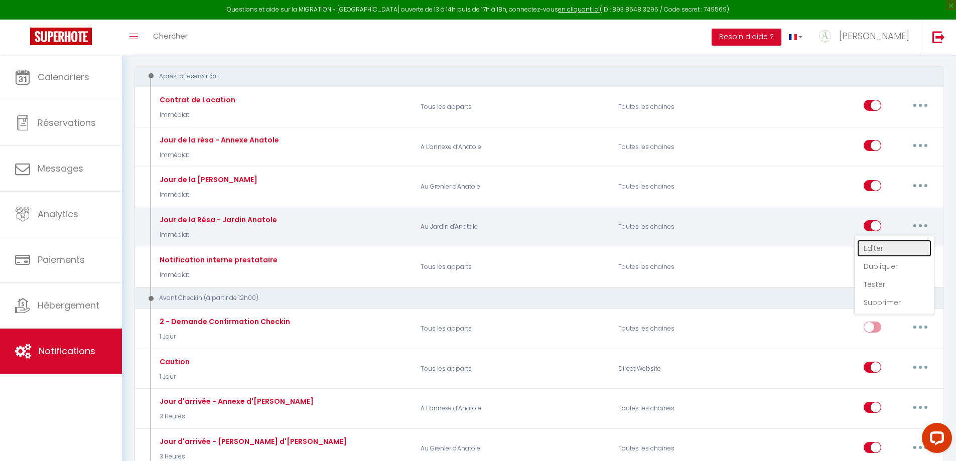
checkbox input "false"
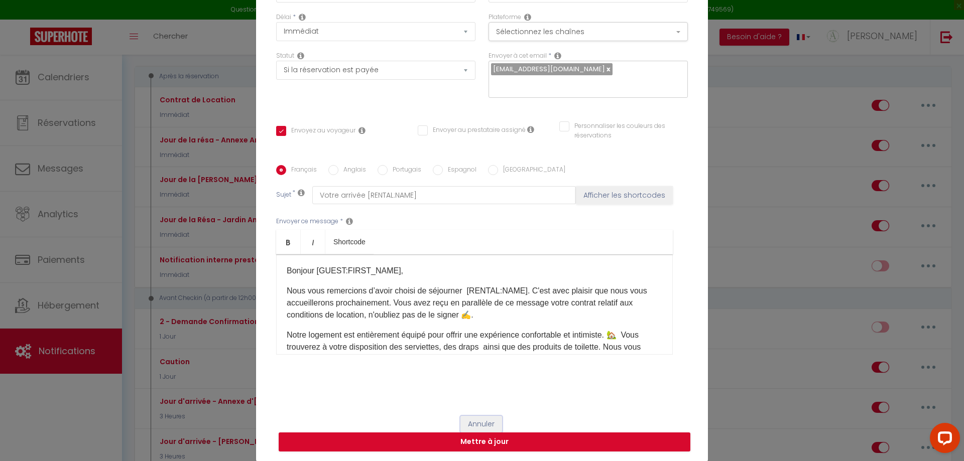
click at [477, 423] on button "Annuler" at bounding box center [481, 424] width 42 height 17
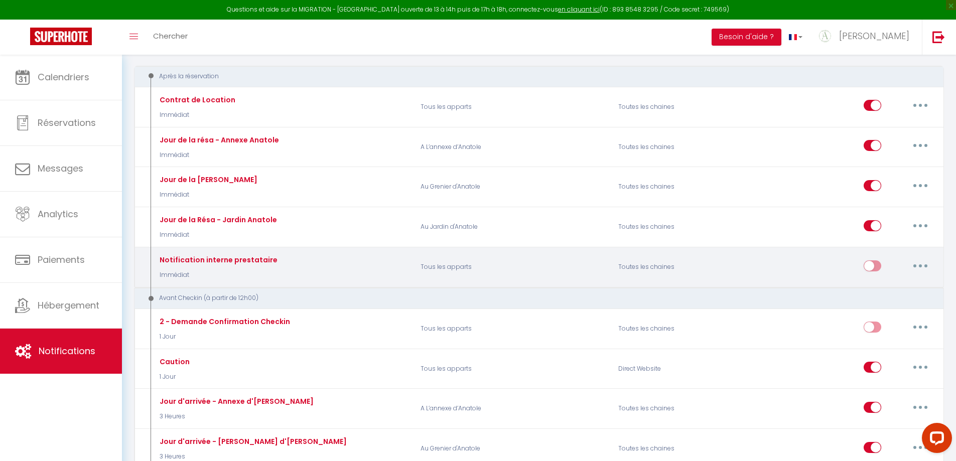
click at [920, 267] on icon "button" at bounding box center [920, 266] width 3 height 3
click at [874, 289] on link "Editer" at bounding box center [894, 288] width 74 height 17
type input "Notification interne prestataire"
select select
checkbox input "false"
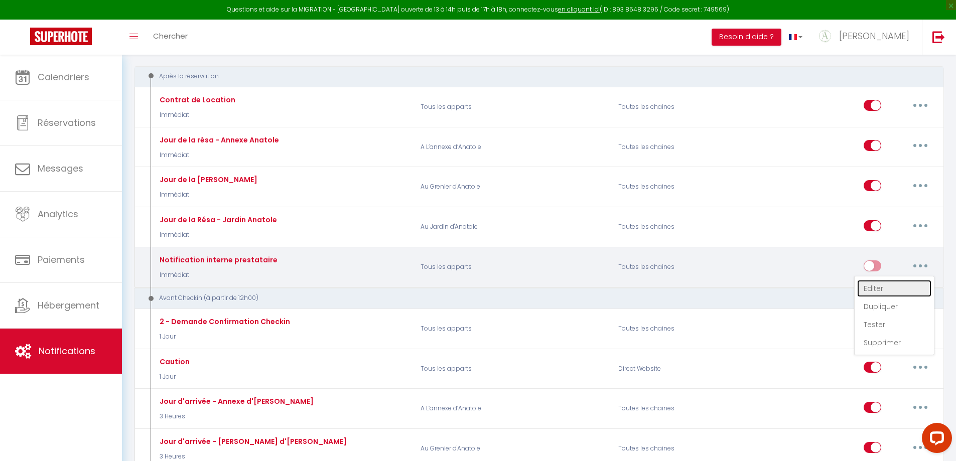
checkbox input "false"
type input "Nouvelle réservation - [RENTAL:NAME] - [GUEST:NAME] - [CHECKING:DD-MM-YYYY] au …"
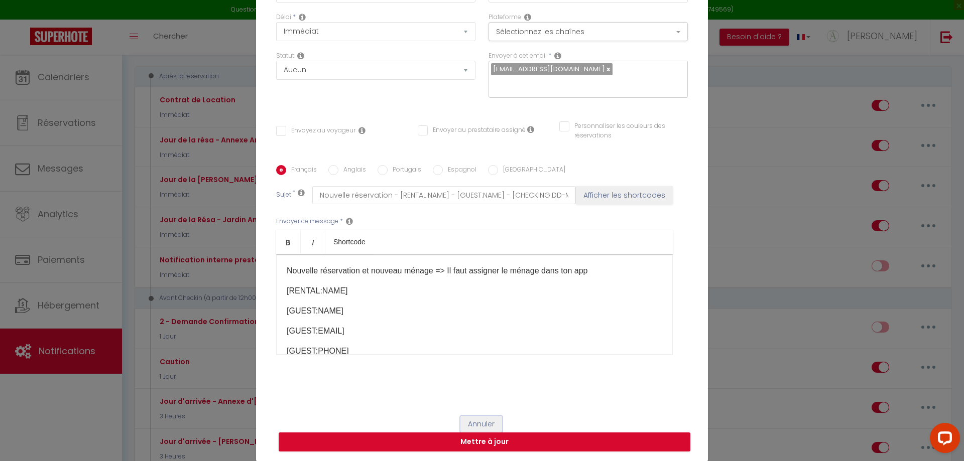
click at [474, 423] on button "Annuler" at bounding box center [481, 424] width 42 height 17
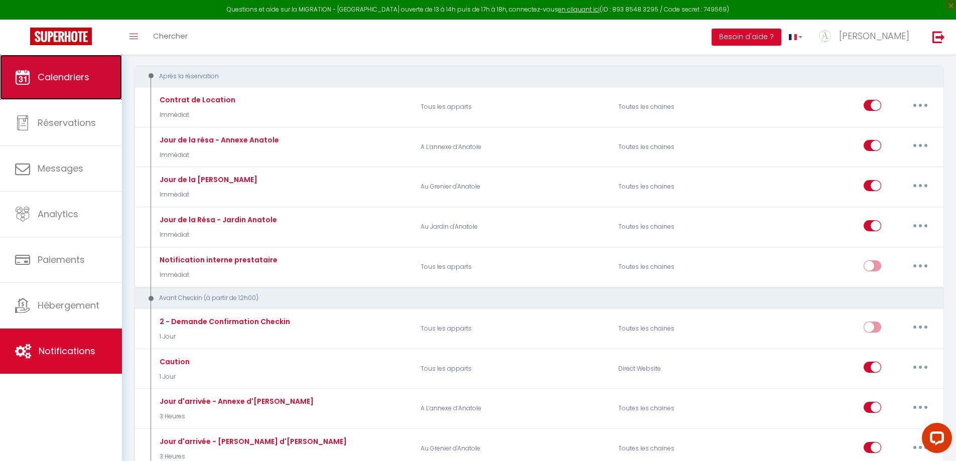
click at [49, 74] on span "Calendriers" at bounding box center [64, 77] width 52 height 13
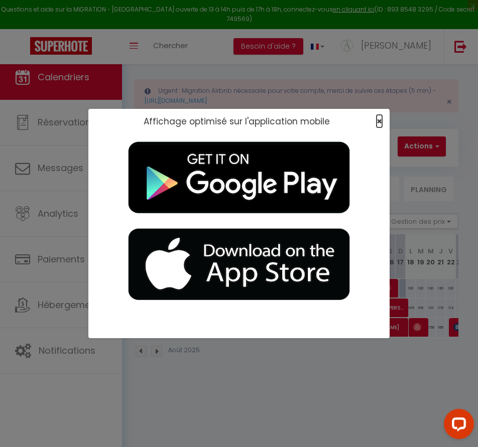
click at [378, 120] on span "×" at bounding box center [380, 121] width 6 height 13
